Goal: Information Seeking & Learning: Compare options

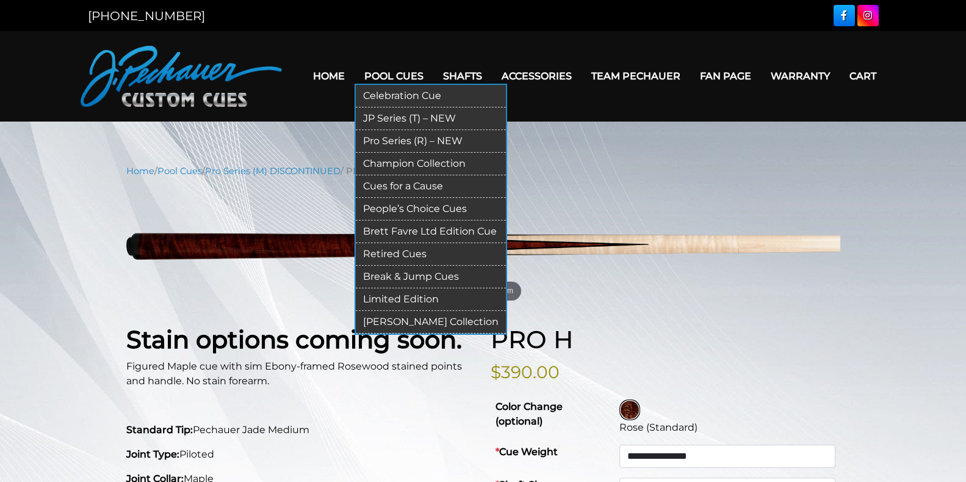
click at [396, 118] on link "JP Series (T) – NEW" at bounding box center [431, 118] width 150 height 23
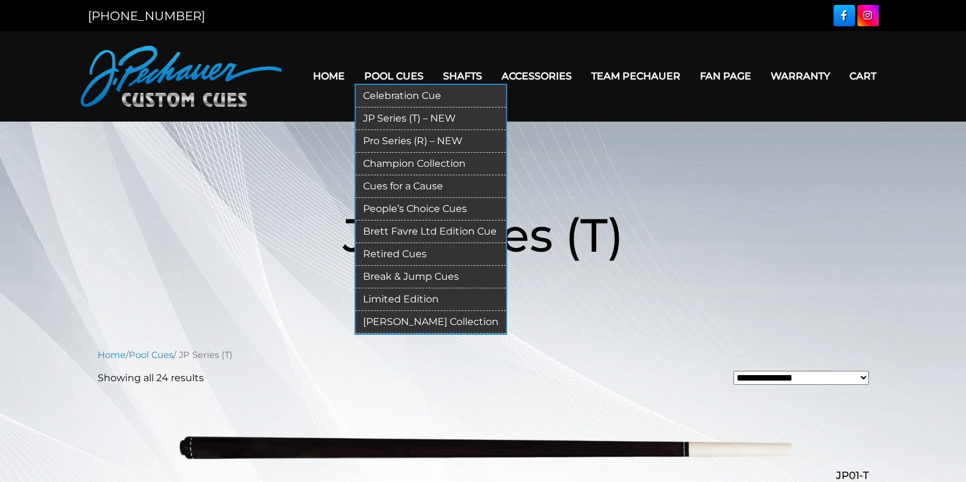
click at [419, 140] on link "Pro Series (R) – NEW" at bounding box center [431, 141] width 150 height 23
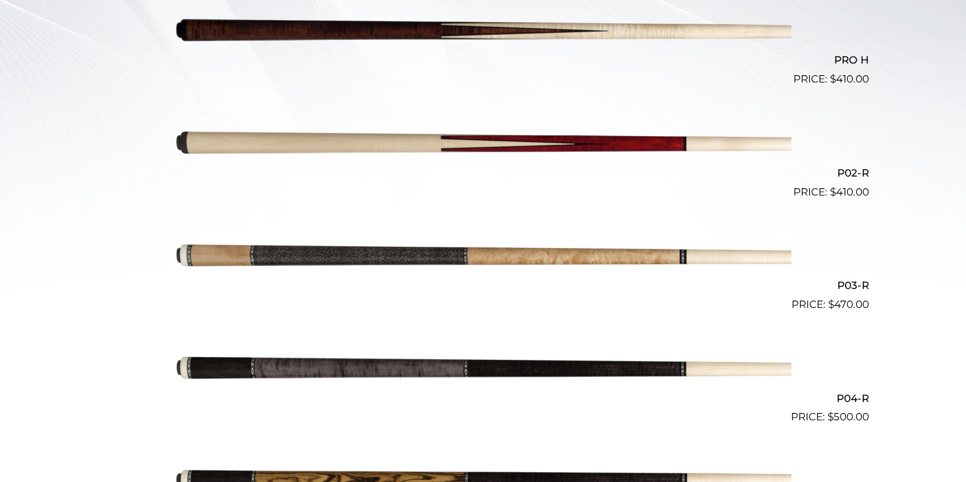
scroll to position [417, 0]
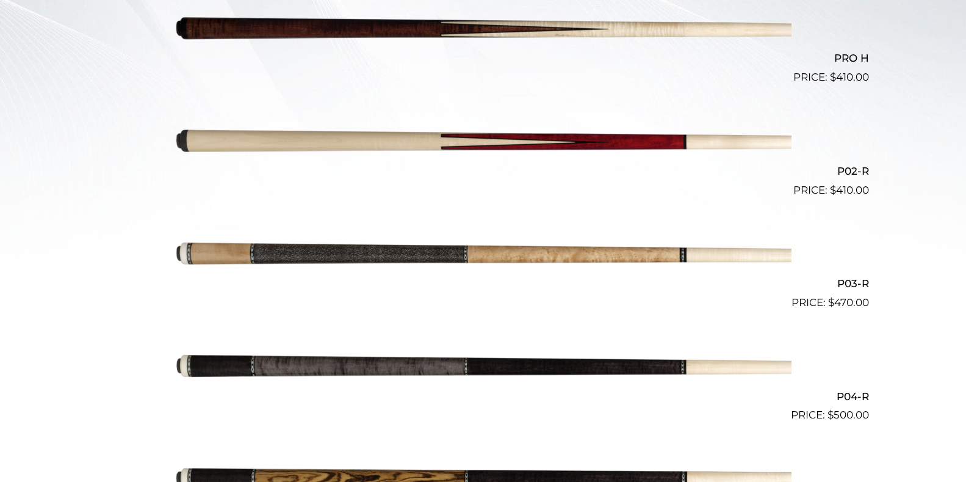
click at [385, 368] on img at bounding box center [483, 367] width 617 height 103
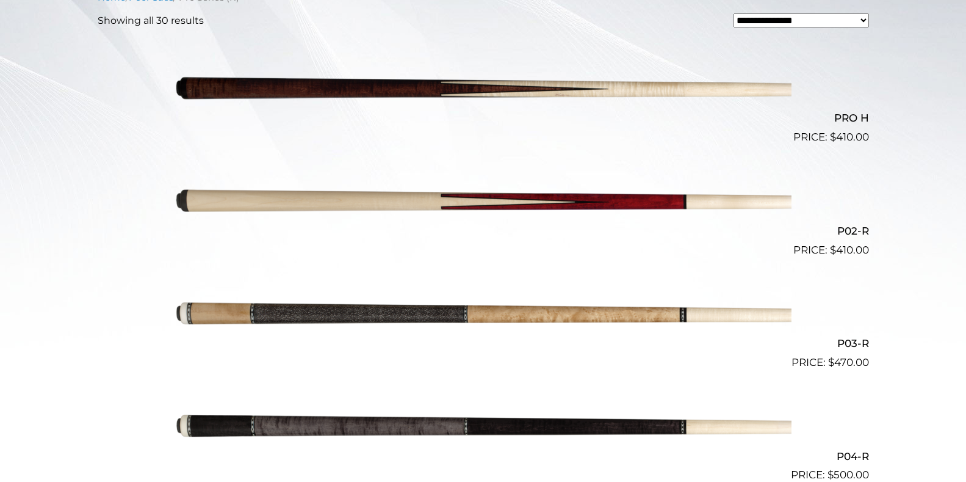
scroll to position [356, 0]
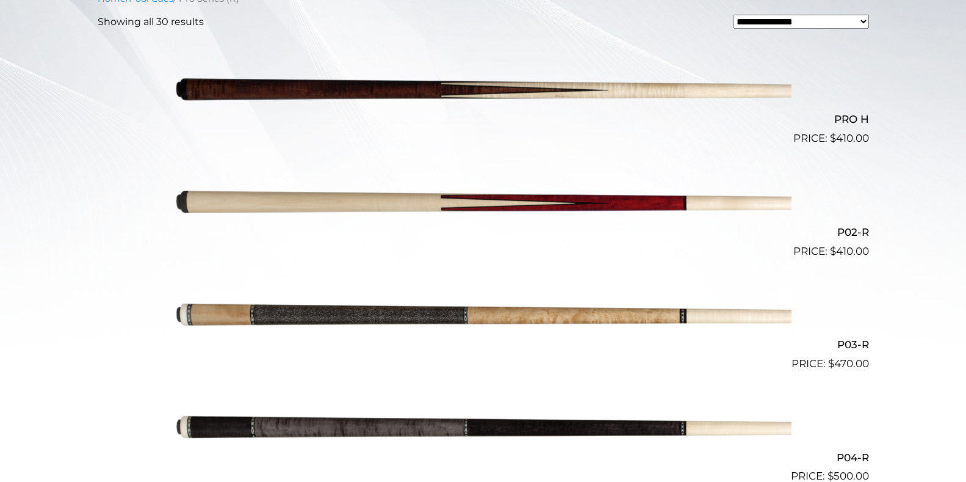
click at [587, 203] on img at bounding box center [483, 202] width 617 height 103
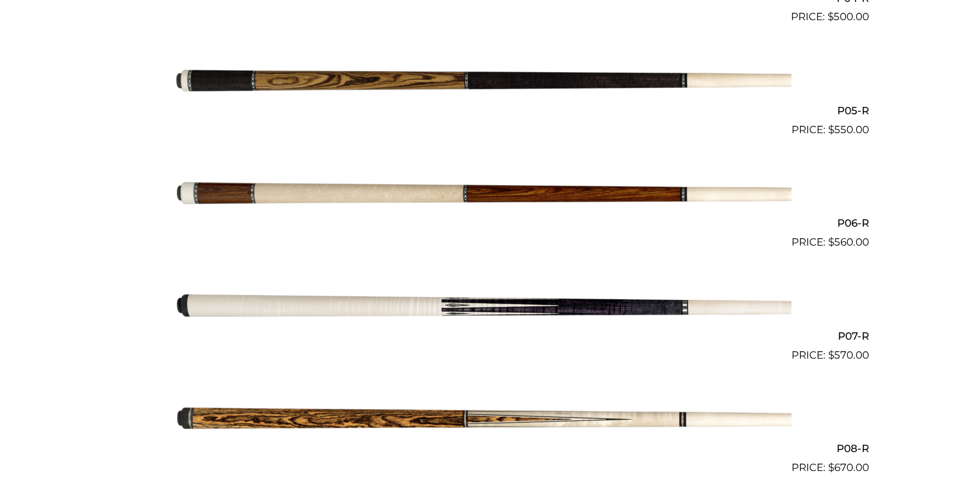
scroll to position [814, 0]
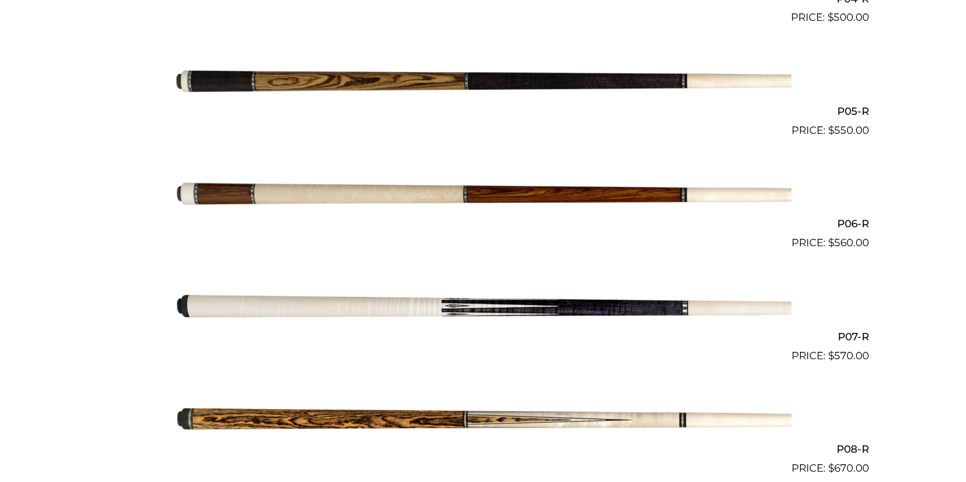
click at [327, 82] on img at bounding box center [483, 82] width 617 height 103
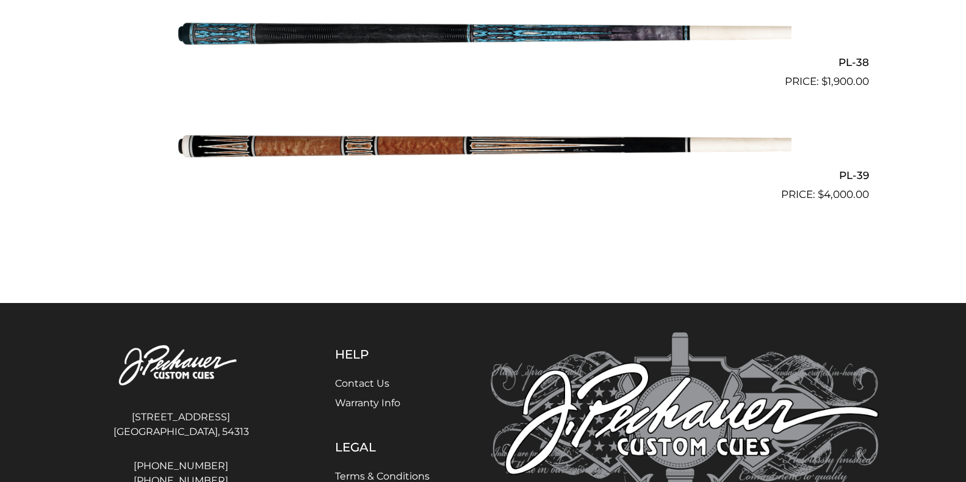
scroll to position [3565, 0]
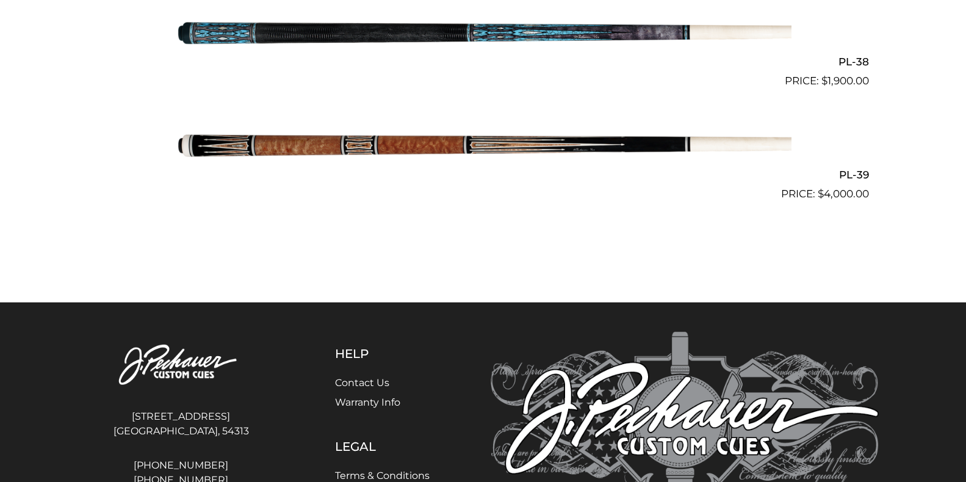
click at [387, 143] on img at bounding box center [483, 145] width 617 height 103
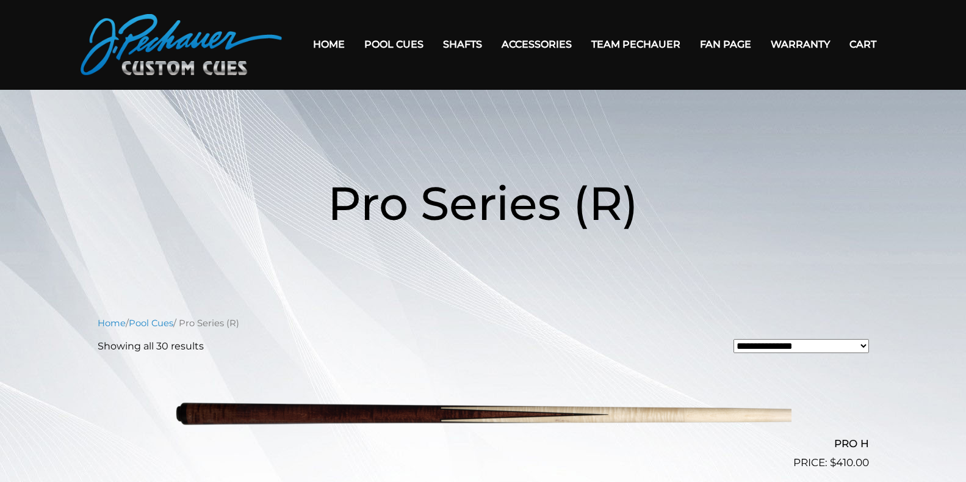
scroll to position [30, 0]
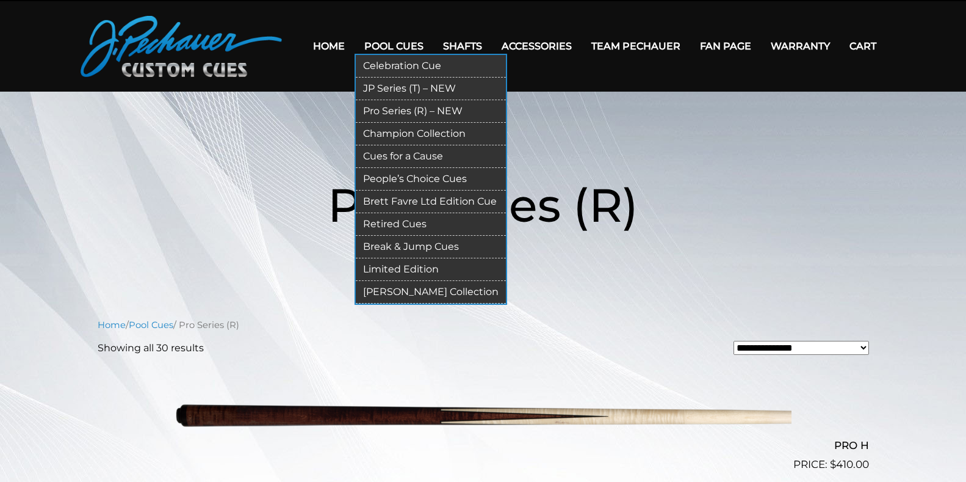
click at [404, 87] on link "JP Series (T) – NEW" at bounding box center [431, 89] width 150 height 23
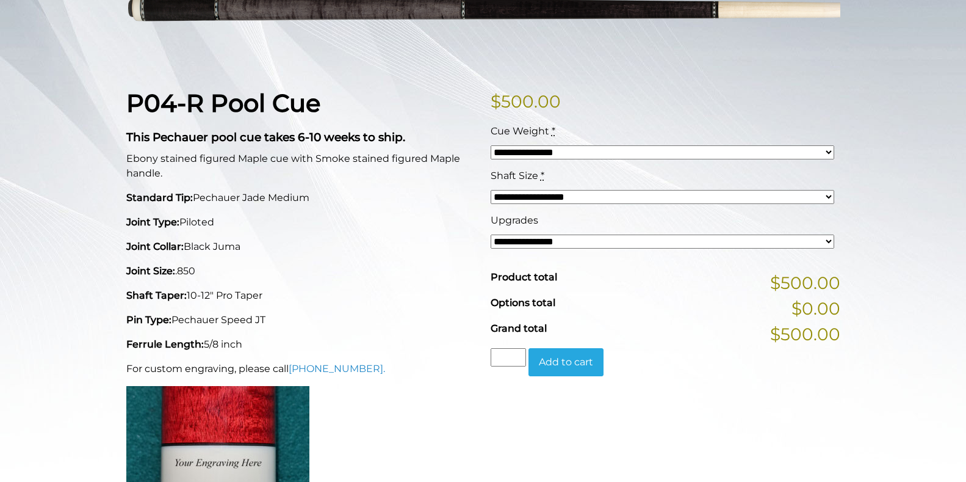
scroll to position [237, 0]
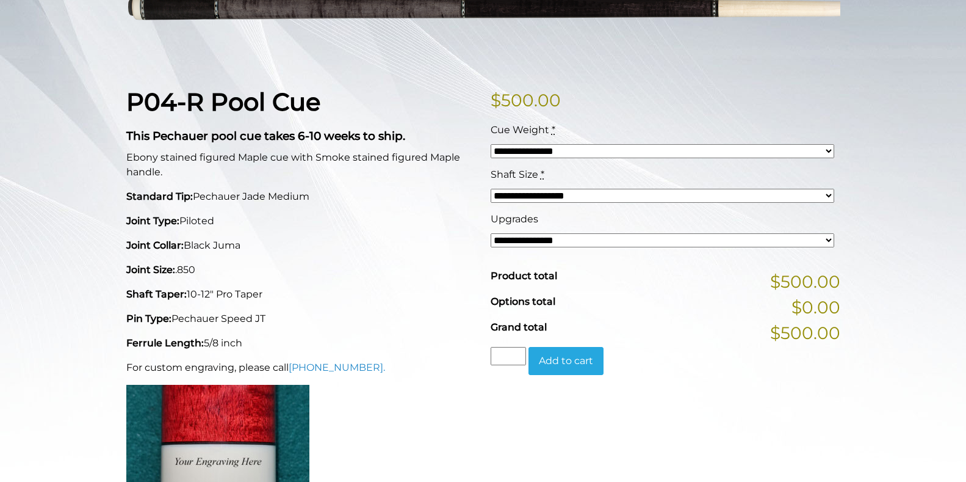
click at [555, 194] on select "**********" at bounding box center [663, 196] width 344 height 14
select select "*****"
click at [491, 189] on select "**********" at bounding box center [663, 196] width 344 height 14
click at [554, 240] on select "**********" at bounding box center [663, 240] width 344 height 14
click at [455, 255] on div "P04-R Pool Cue This Pechauer pool cue takes 6-10 weeks to ship. Ebony stained f…" at bounding box center [301, 313] width 364 height 452
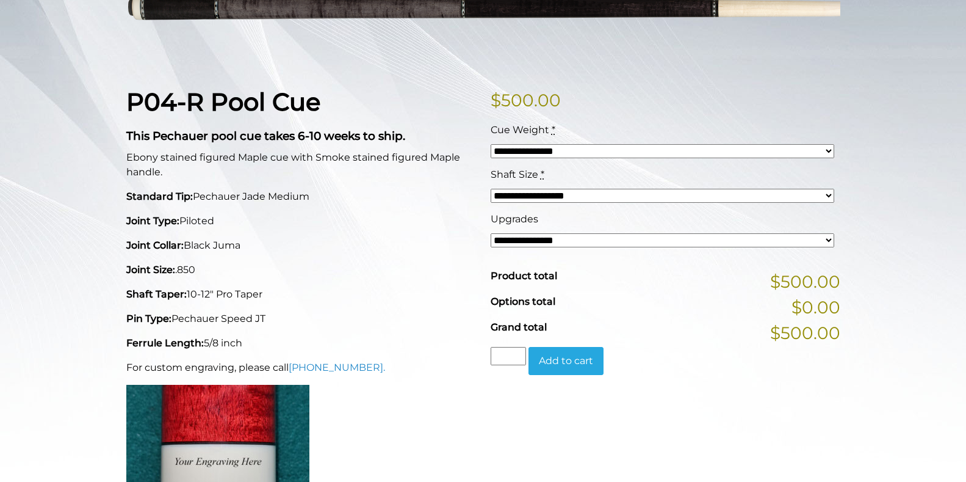
click at [554, 237] on select "**********" at bounding box center [663, 240] width 344 height 14
click at [444, 264] on p "Joint Size: .850" at bounding box center [301, 270] width 350 height 15
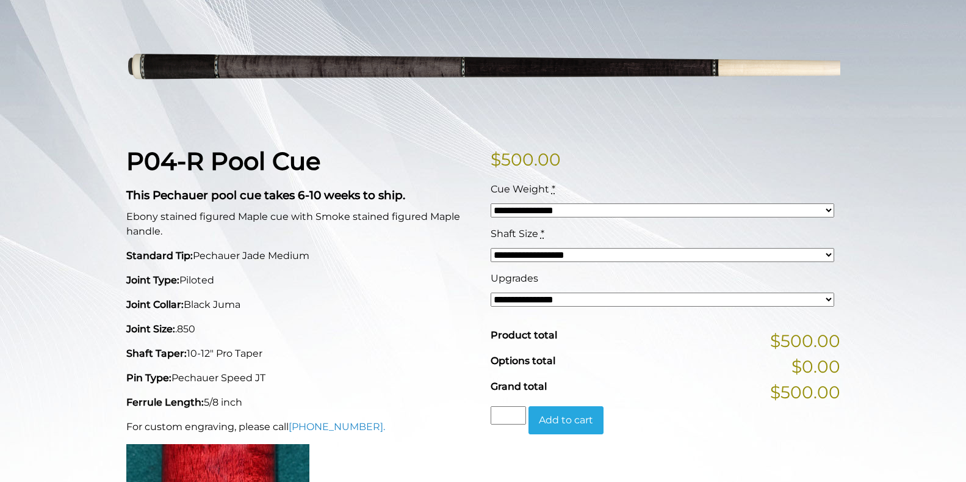
scroll to position [0, 0]
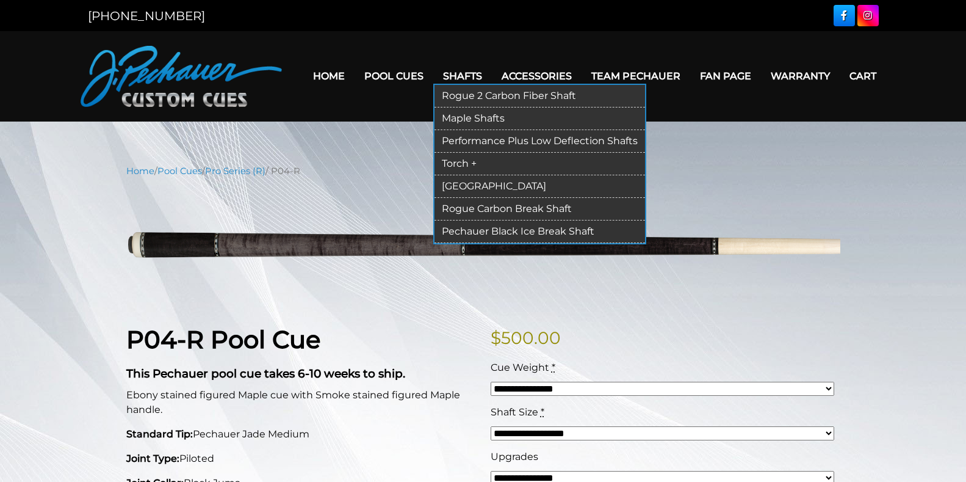
click at [464, 164] on link "Torch +" at bounding box center [540, 164] width 211 height 23
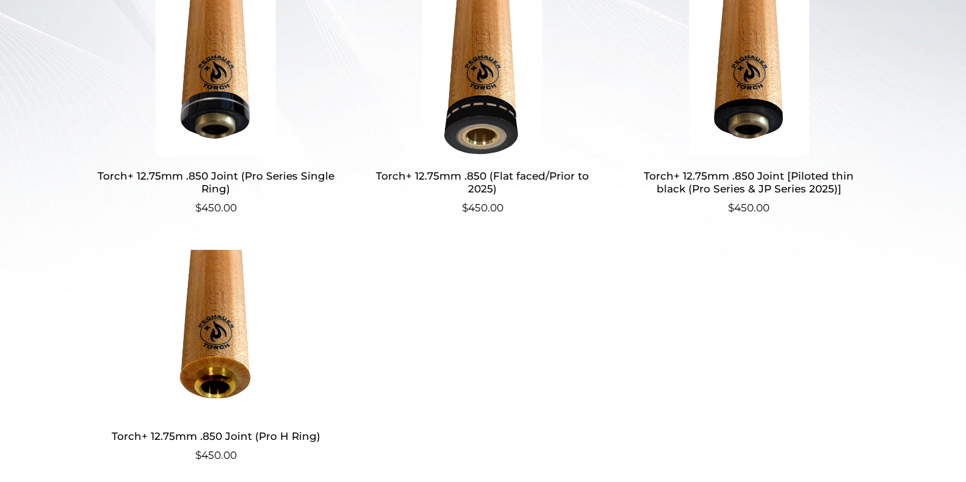
scroll to position [395, 0]
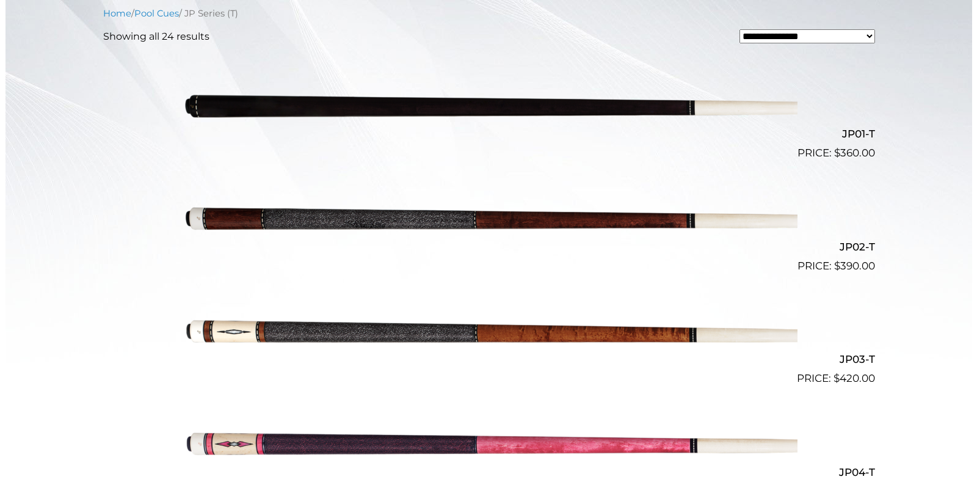
scroll to position [345, 0]
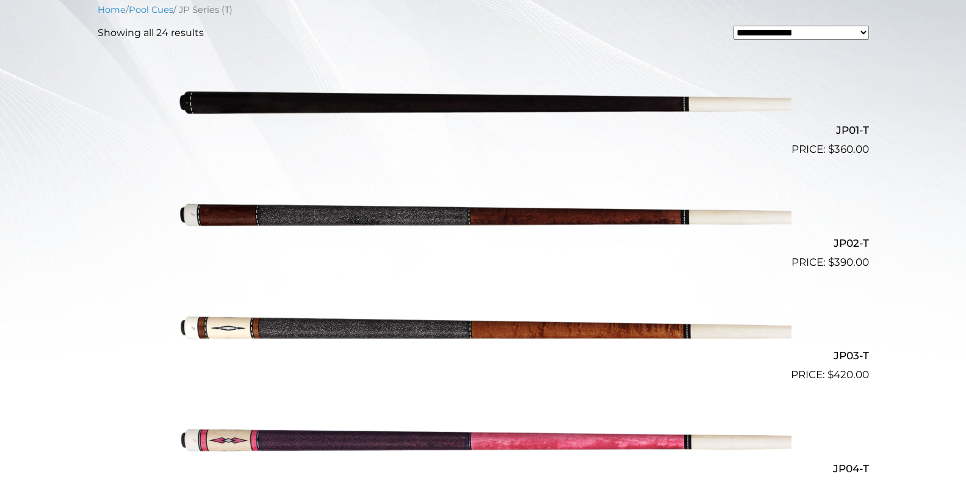
click at [563, 331] on img at bounding box center [483, 326] width 617 height 103
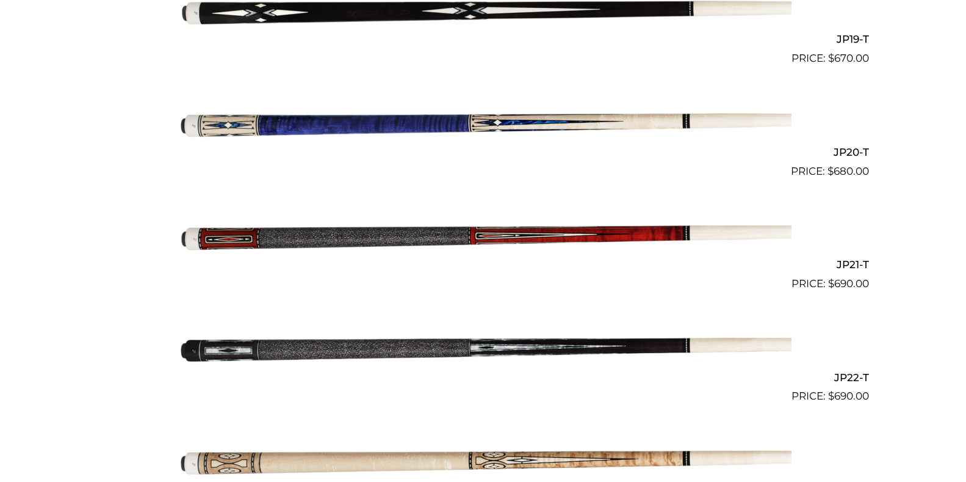
scroll to position [2468, 0]
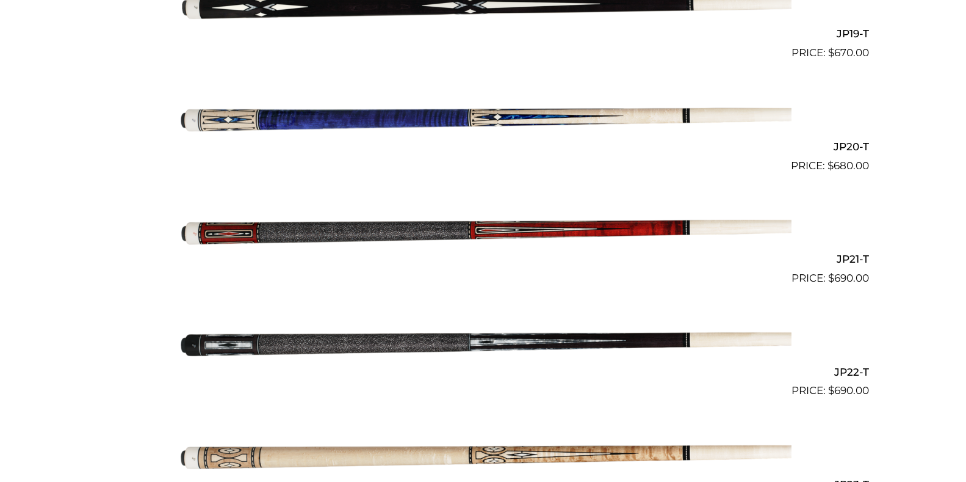
click at [599, 226] on img at bounding box center [483, 230] width 617 height 103
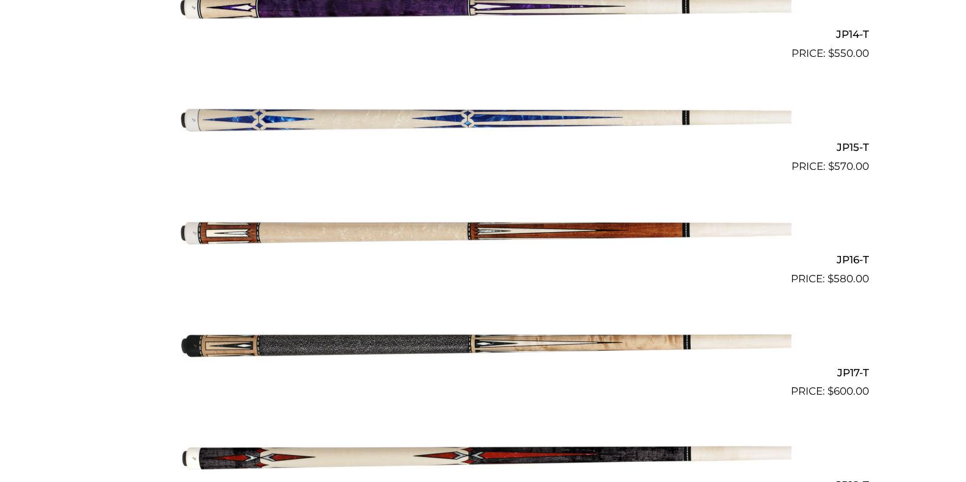
scroll to position [1903, 0]
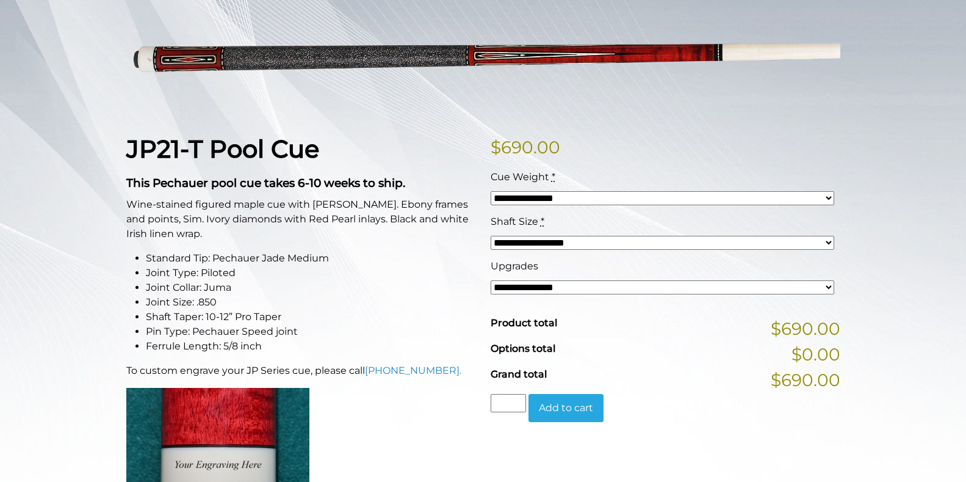
scroll to position [183, 0]
